Goal: Complete application form: Complete application form

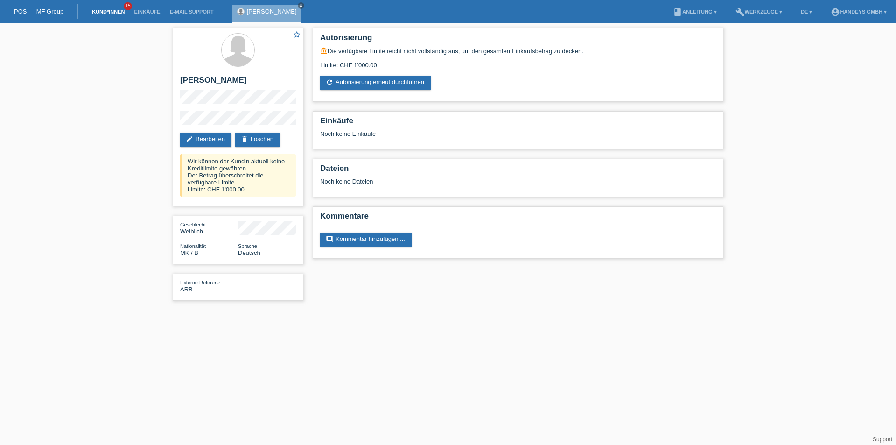
click at [89, 13] on link "Kund*innen" at bounding box center [108, 12] width 42 height 6
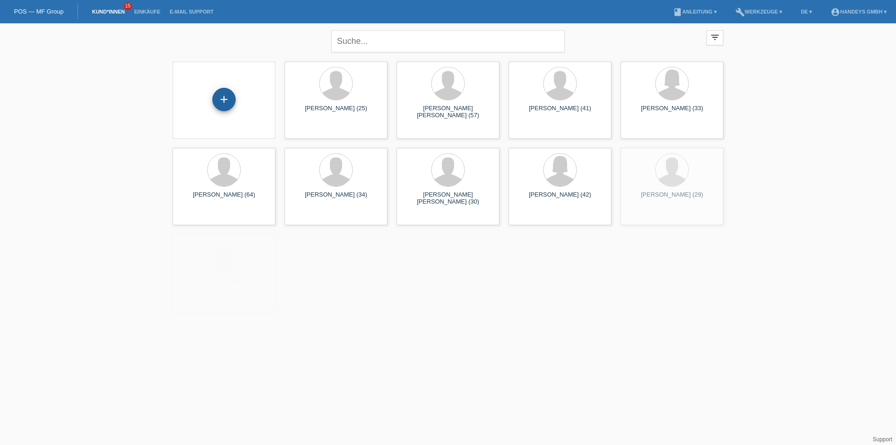
click at [216, 99] on div "+" at bounding box center [224, 99] width 22 height 16
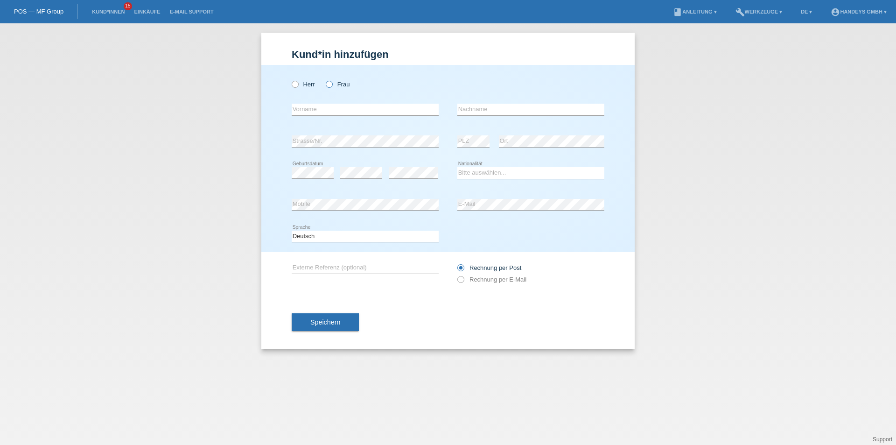
click at [324, 79] on icon at bounding box center [324, 79] width 0 height 0
click at [329, 84] on input "Frau" at bounding box center [329, 84] width 6 height 6
radio input "true"
click at [318, 112] on input "text" at bounding box center [365, 110] width 147 height 12
type input "Sabine"
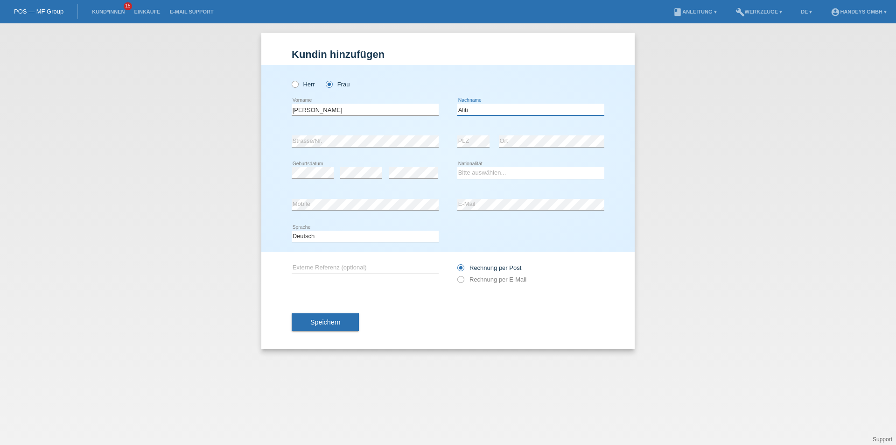
type input "Aliti"
select select "CH"
click at [366, 266] on input "text" at bounding box center [365, 268] width 147 height 12
type input "ARB"
click at [456, 274] on icon at bounding box center [456, 274] width 0 height 0
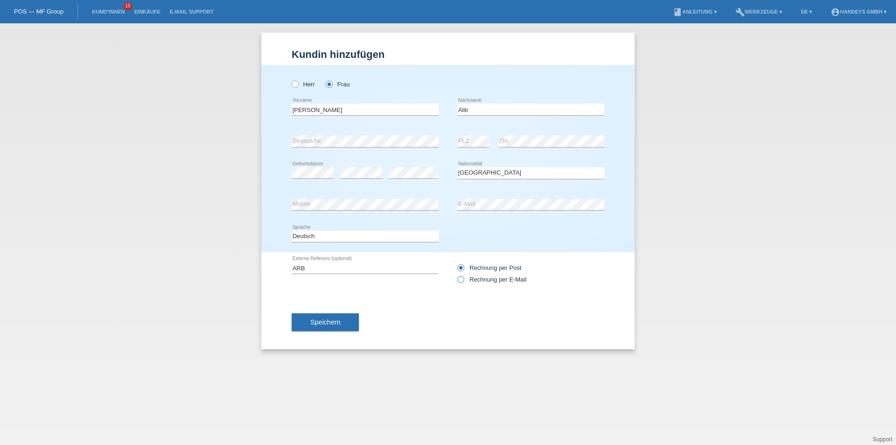
click at [461, 279] on input "Rechnung per E-Mail" at bounding box center [460, 282] width 6 height 12
radio input "true"
click at [308, 318] on button "Speichern" at bounding box center [325, 322] width 67 height 18
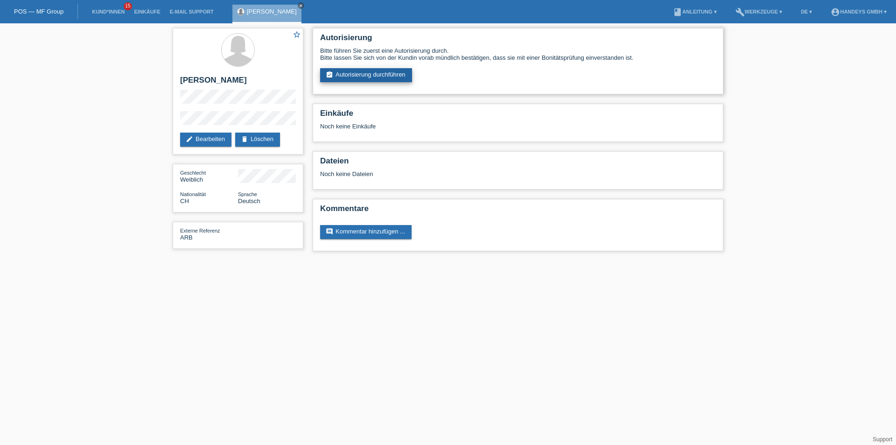
click at [387, 72] on link "assignment_turned_in Autorisierung durchführen" at bounding box center [366, 75] width 92 height 14
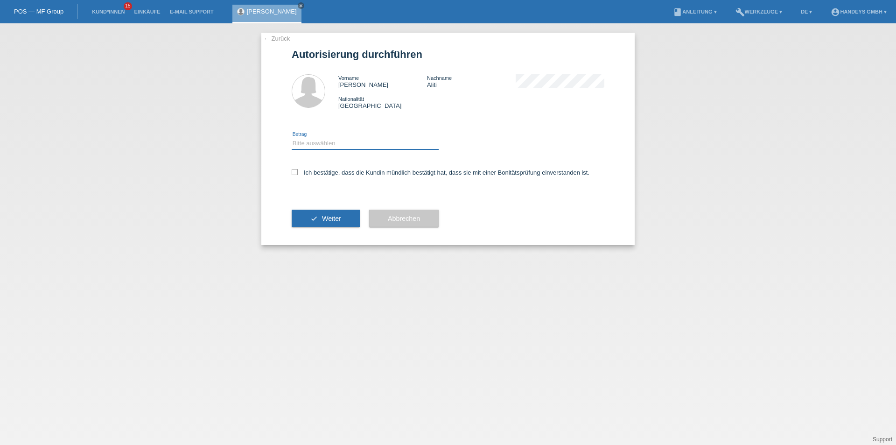
click at [319, 143] on select "Bitte auswählen CHF 1.00 - CHF 499.00 CHF 500.00 - CHF 1'999.00 CHF 2'000.00 - …" at bounding box center [365, 143] width 147 height 11
select select "3"
click at [292, 138] on select "Bitte auswählen CHF 1.00 - CHF 499.00 CHF 500.00 - CHF 1'999.00 CHF 2'000.00 - …" at bounding box center [365, 143] width 147 height 11
click at [299, 174] on label "Ich bestätige, dass die Kundin mündlich bestätigt hat, dass sie mit einer Bonit…" at bounding box center [441, 172] width 298 height 7
click at [298, 174] on input "Ich bestätige, dass die Kundin mündlich bestätigt hat, dass sie mit einer Bonit…" at bounding box center [295, 172] width 6 height 6
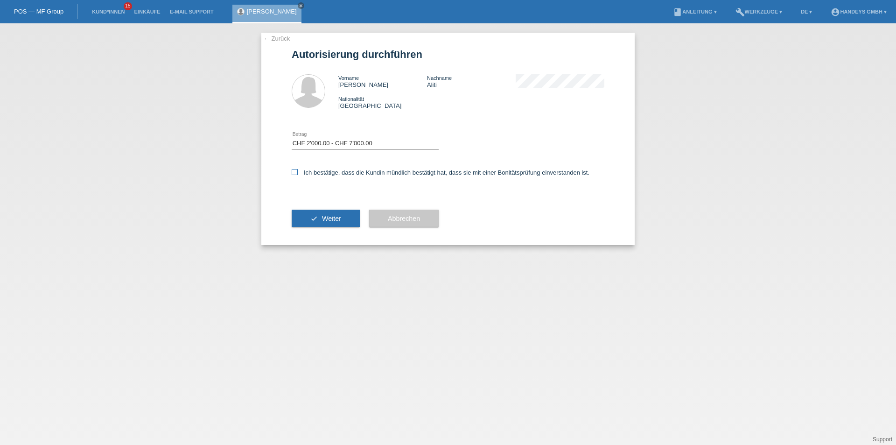
checkbox input "true"
click at [321, 226] on button "check Weiter" at bounding box center [326, 219] width 68 height 18
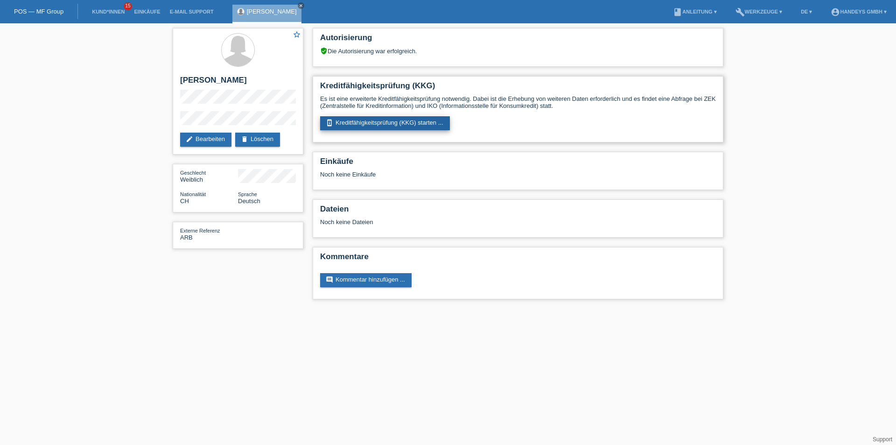
click at [350, 123] on link "perm_device_information Kreditfähigkeitsprüfung (KKG) starten ..." at bounding box center [385, 123] width 130 height 14
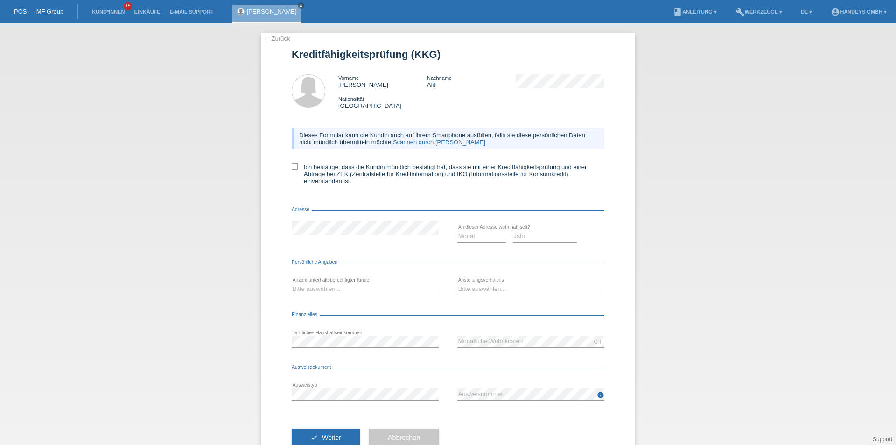
drag, startPoint x: 407, startPoint y: 142, endPoint x: 21, endPoint y: 124, distance: 386.8
click at [407, 142] on link "Scannen durch Kundin" at bounding box center [439, 142] width 92 height 7
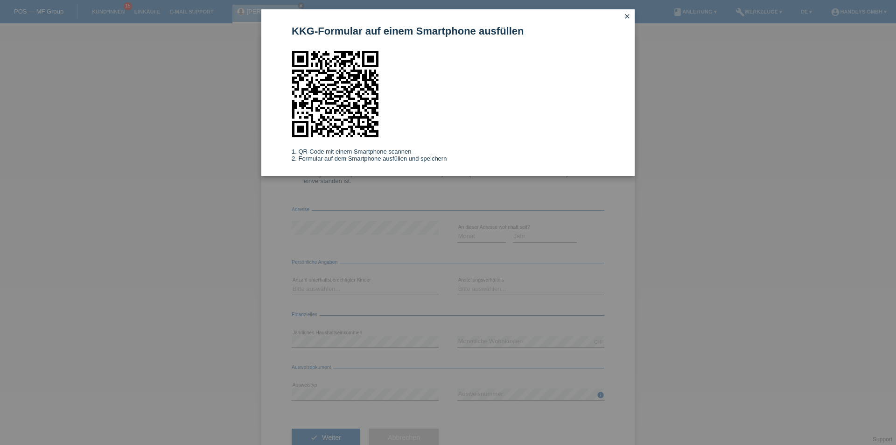
click at [625, 18] on icon "close" at bounding box center [626, 16] width 7 height 7
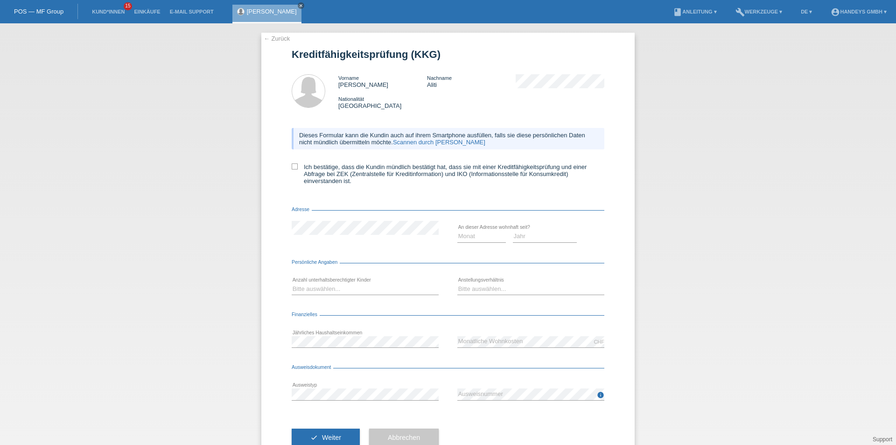
click at [271, 39] on link "← Zurück" at bounding box center [277, 38] width 26 height 7
